Goal: Use online tool/utility

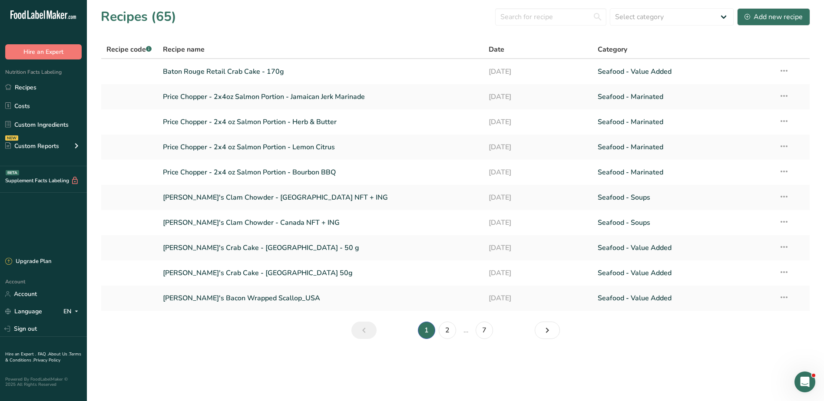
click at [286, 369] on main "Recipes (65) Select category All Baked Goods [GEOGRAPHIC_DATA] Confectionery Co…" at bounding box center [412, 200] width 824 height 401
click at [528, 22] on input "text" at bounding box center [550, 16] width 111 height 17
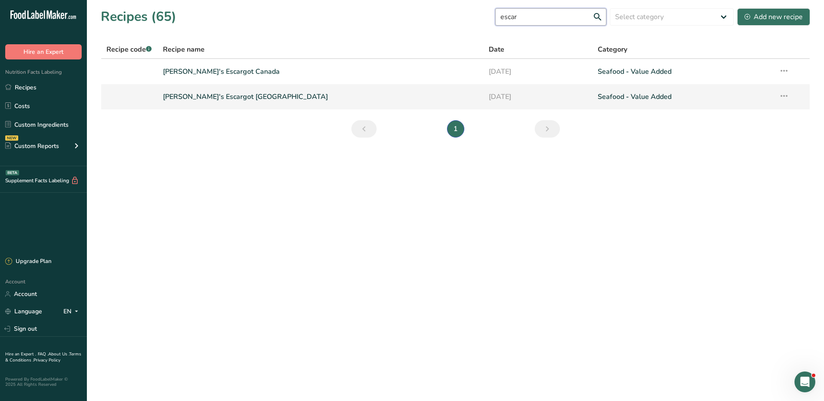
type input "escar"
click at [214, 99] on link "[PERSON_NAME]'s Escargot [GEOGRAPHIC_DATA]" at bounding box center [321, 97] width 316 height 18
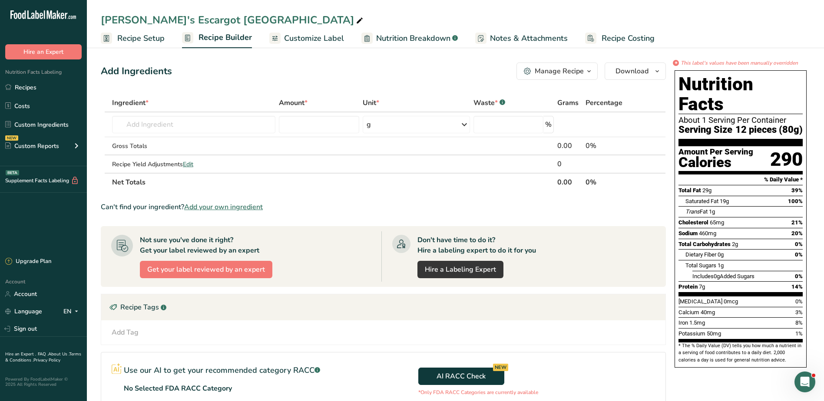
click at [314, 40] on span "Customize Label" at bounding box center [314, 39] width 60 height 12
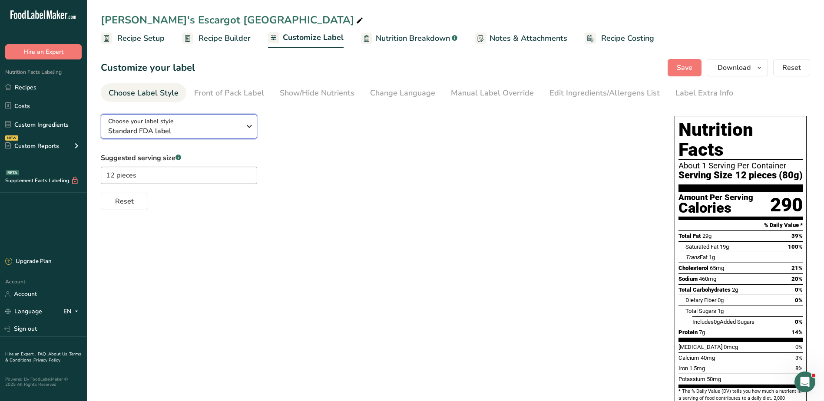
click at [188, 119] on div "Choose your label style Standard FDA label" at bounding box center [174, 127] width 132 height 20
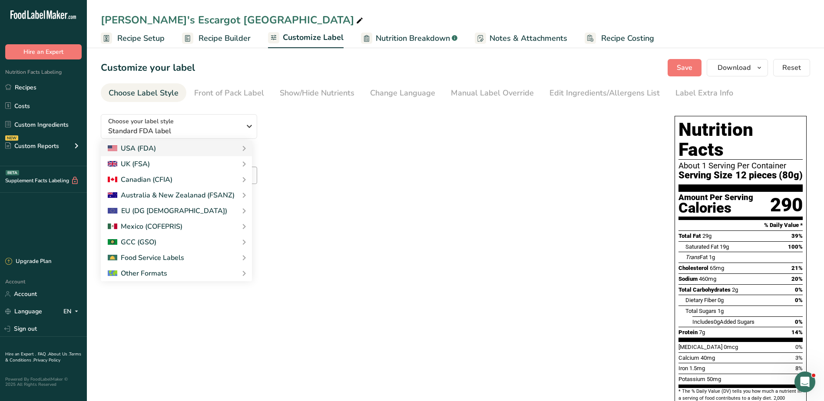
click at [538, 179] on div "Suggested serving size .a-a{fill:#347362;}.b-a{fill:#fff;} 12 pieces Reset" at bounding box center [379, 181] width 556 height 57
